Goal: Task Accomplishment & Management: Manage account settings

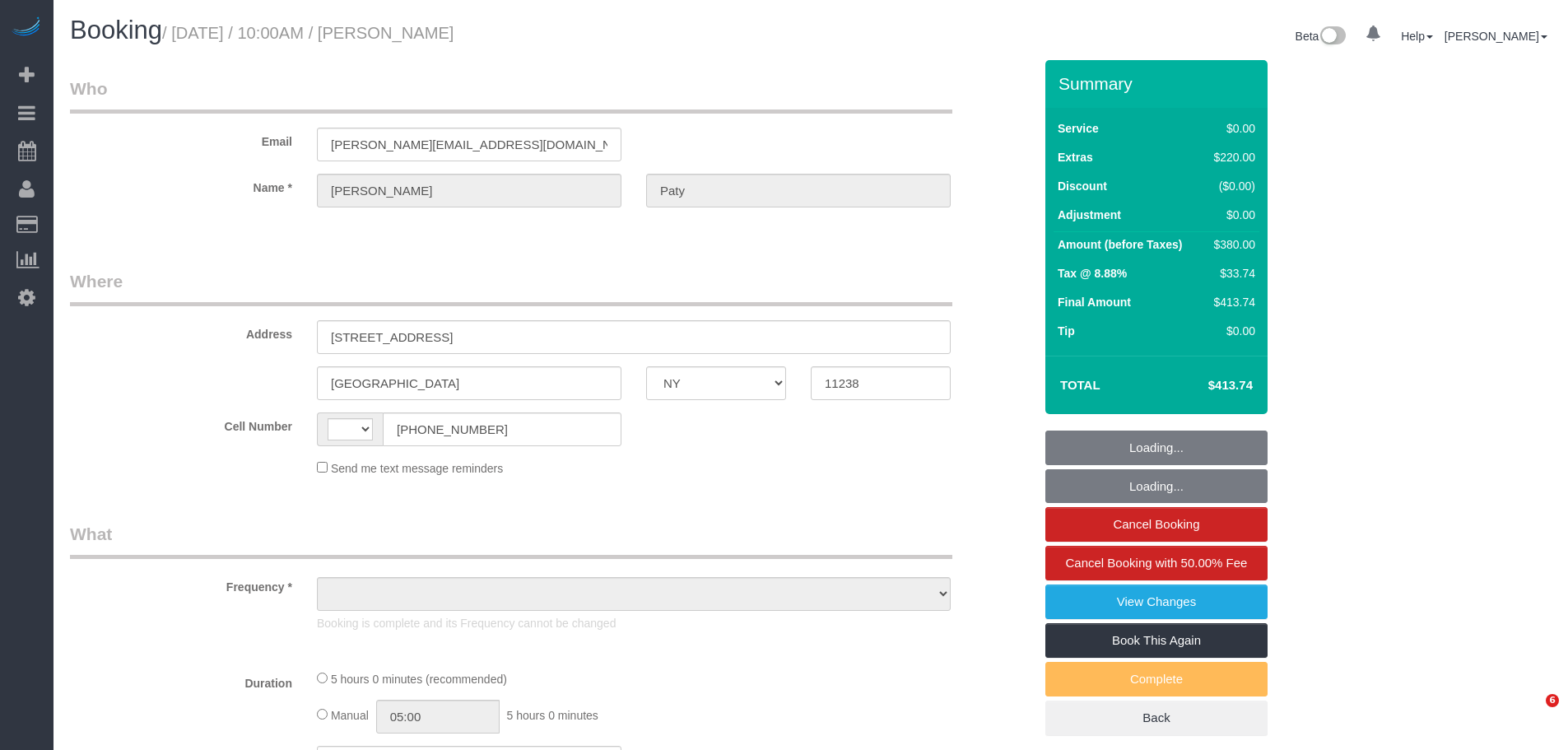
select select "NY"
select select "number:89"
select select "number:90"
select select "number:15"
select select "number:5"
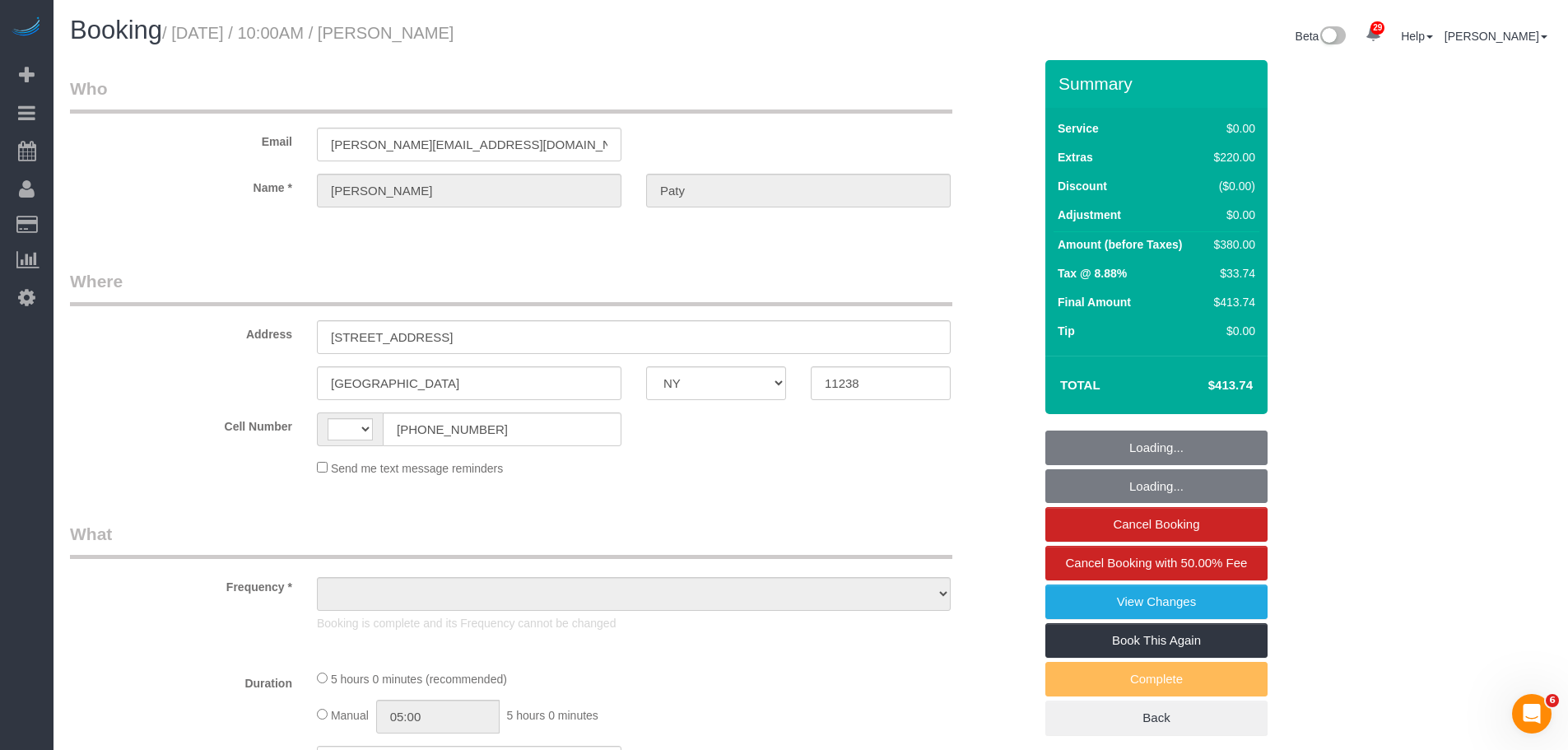
select select "object:839"
select select "string:stripe-pm_1PtyvG4VGloSiKo7BLZDAN62"
select select "1"
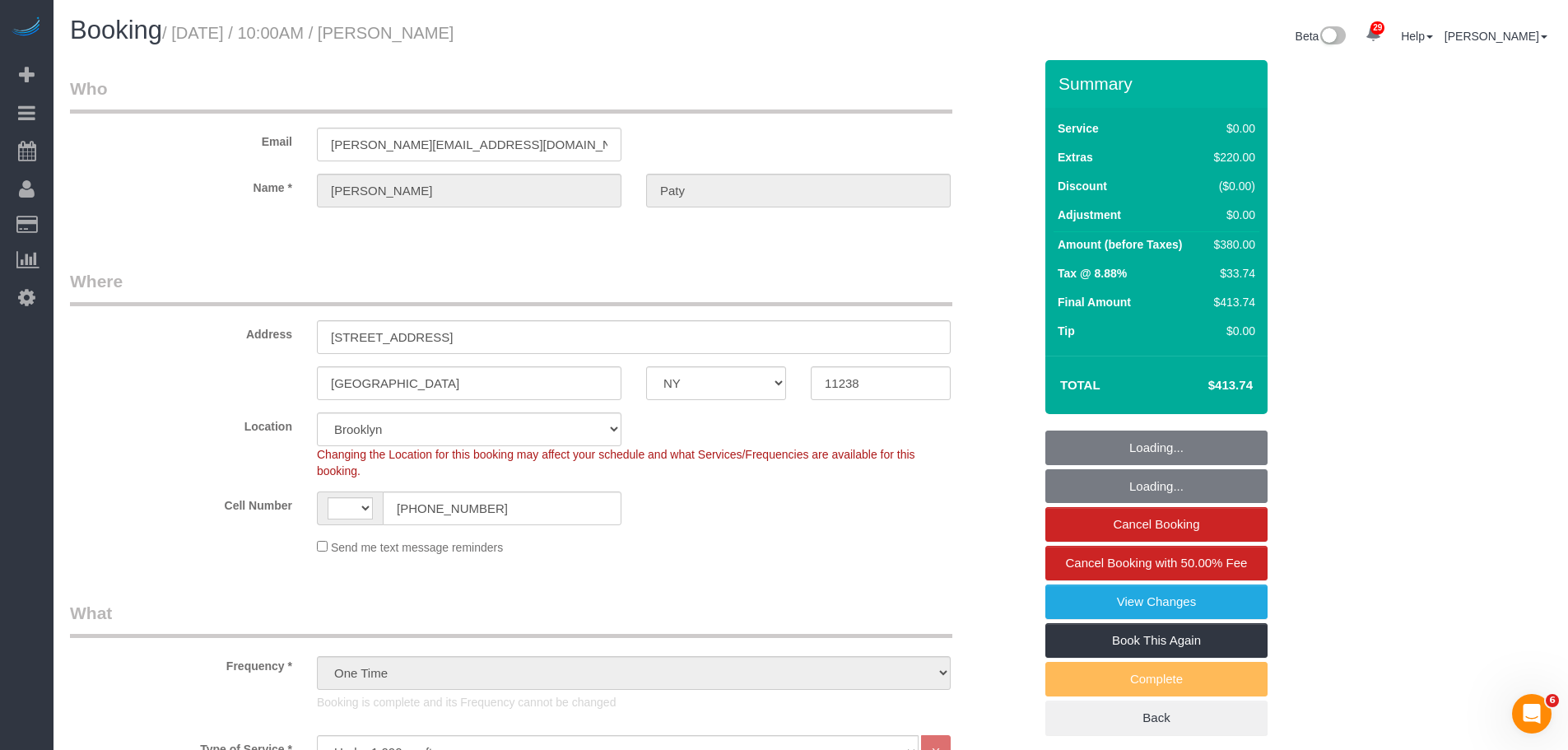
select select "string:[GEOGRAPHIC_DATA]"
select select "spot1"
select select "1"
select select "object:1521"
